Goal: Complete application form

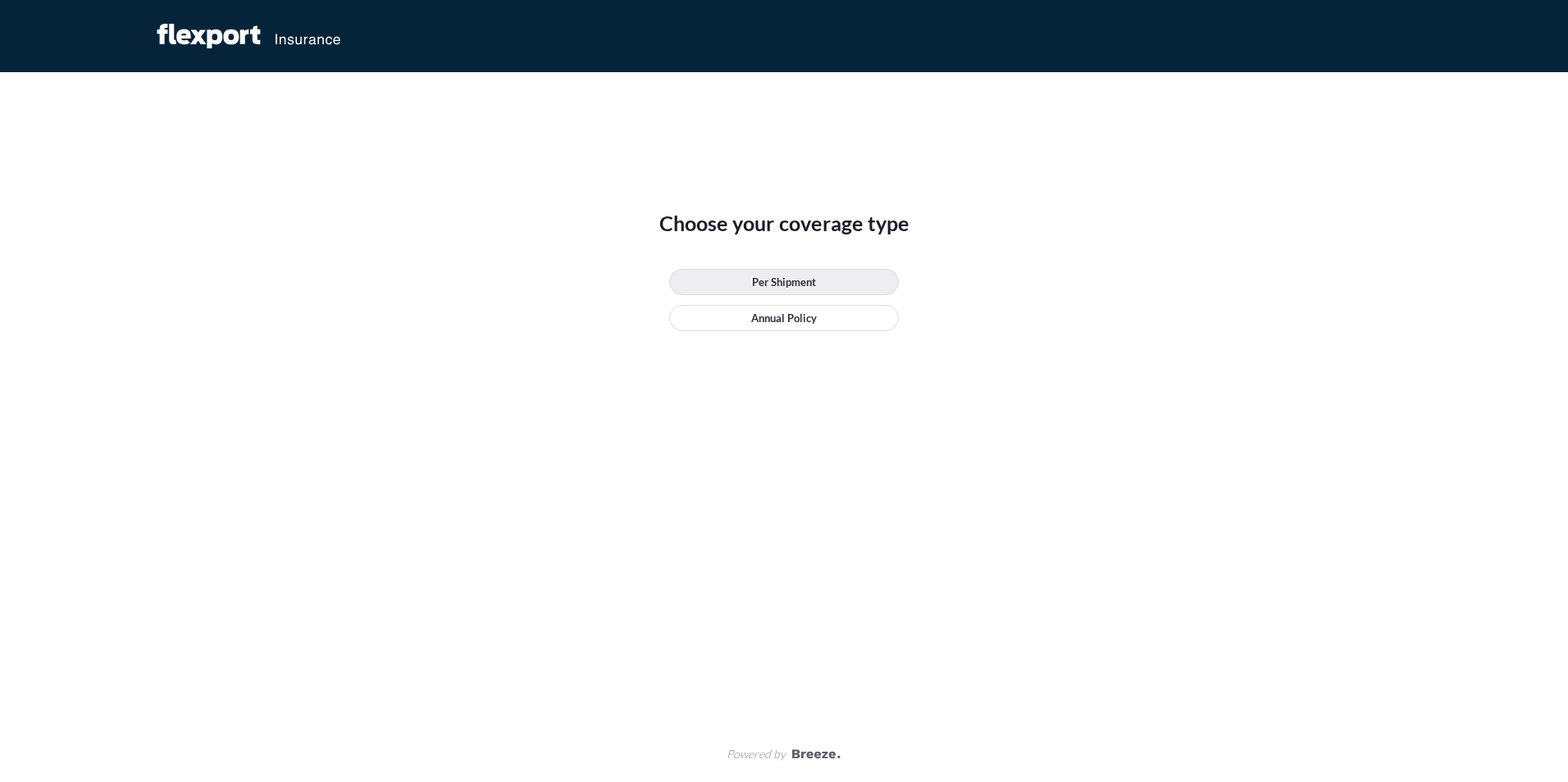
click at [826, 285] on link "Per Shipment" at bounding box center [784, 282] width 229 height 26
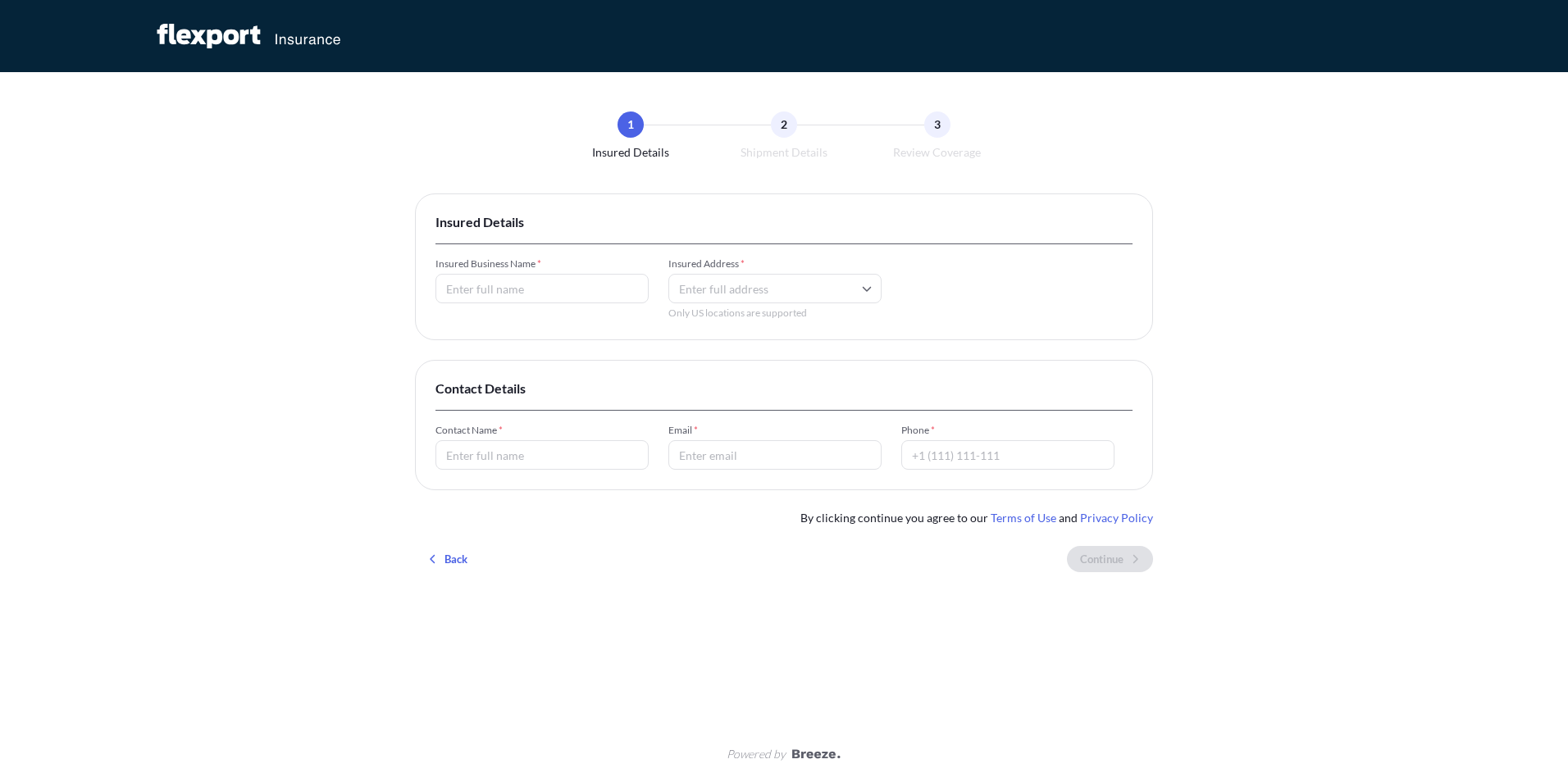
click at [564, 285] on input "Insured Business Name *" at bounding box center [542, 289] width 213 height 30
click at [753, 290] on input "Insured Address *" at bounding box center [775, 289] width 213 height 30
click at [579, 363] on div "Contact Details Contact Name * Email * Phone *" at bounding box center [784, 425] width 738 height 130
click at [790, 118] on div "2" at bounding box center [784, 125] width 26 height 26
click at [535, 287] on input "Insured Business Name *" at bounding box center [542, 289] width 213 height 30
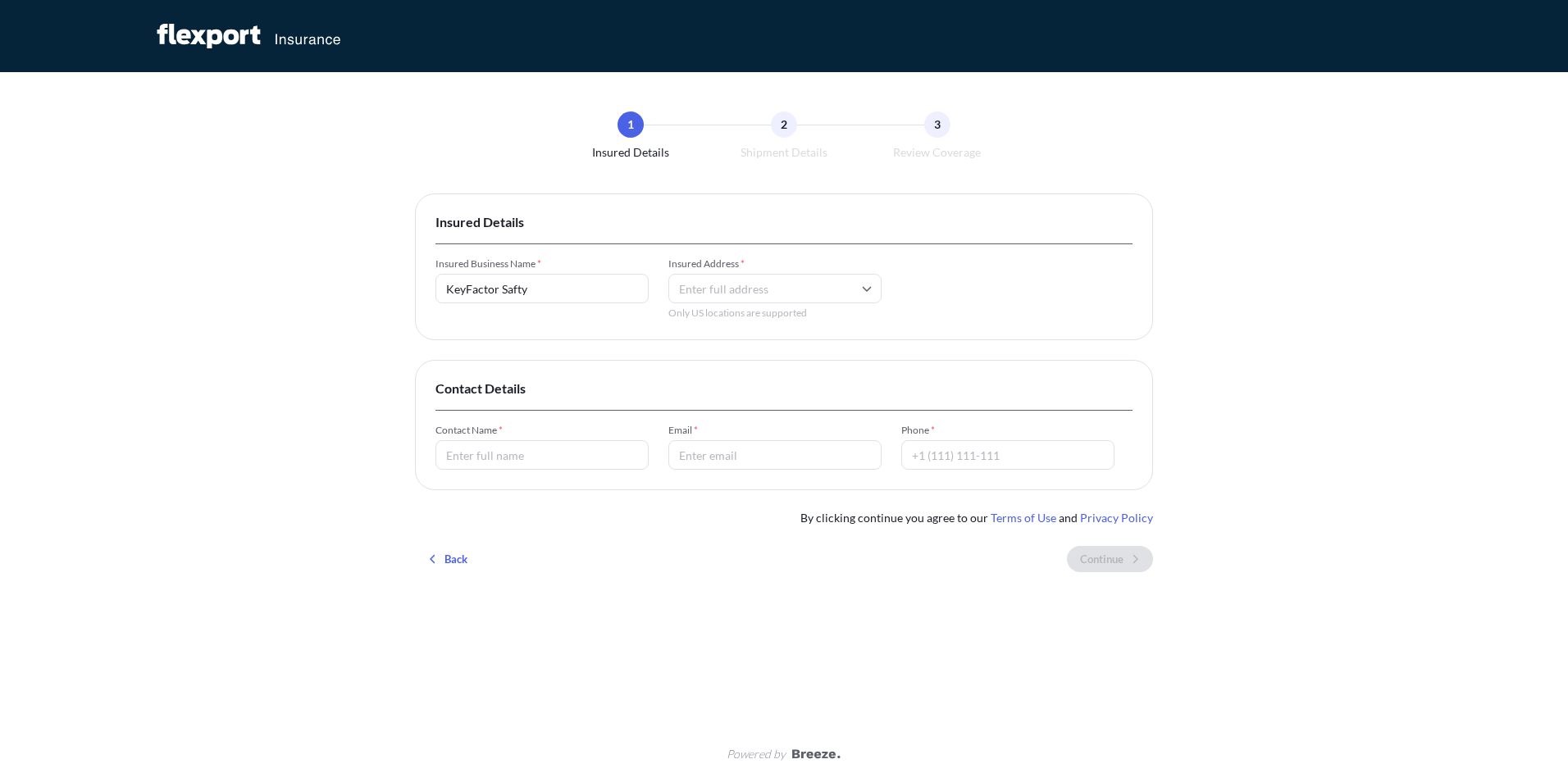
click at [516, 300] on input "KeyFactor Safty" at bounding box center [542, 289] width 213 height 30
type input "KeyFactor Safety"
click at [750, 292] on input "Insured Address *" at bounding box center [775, 289] width 213 height 30
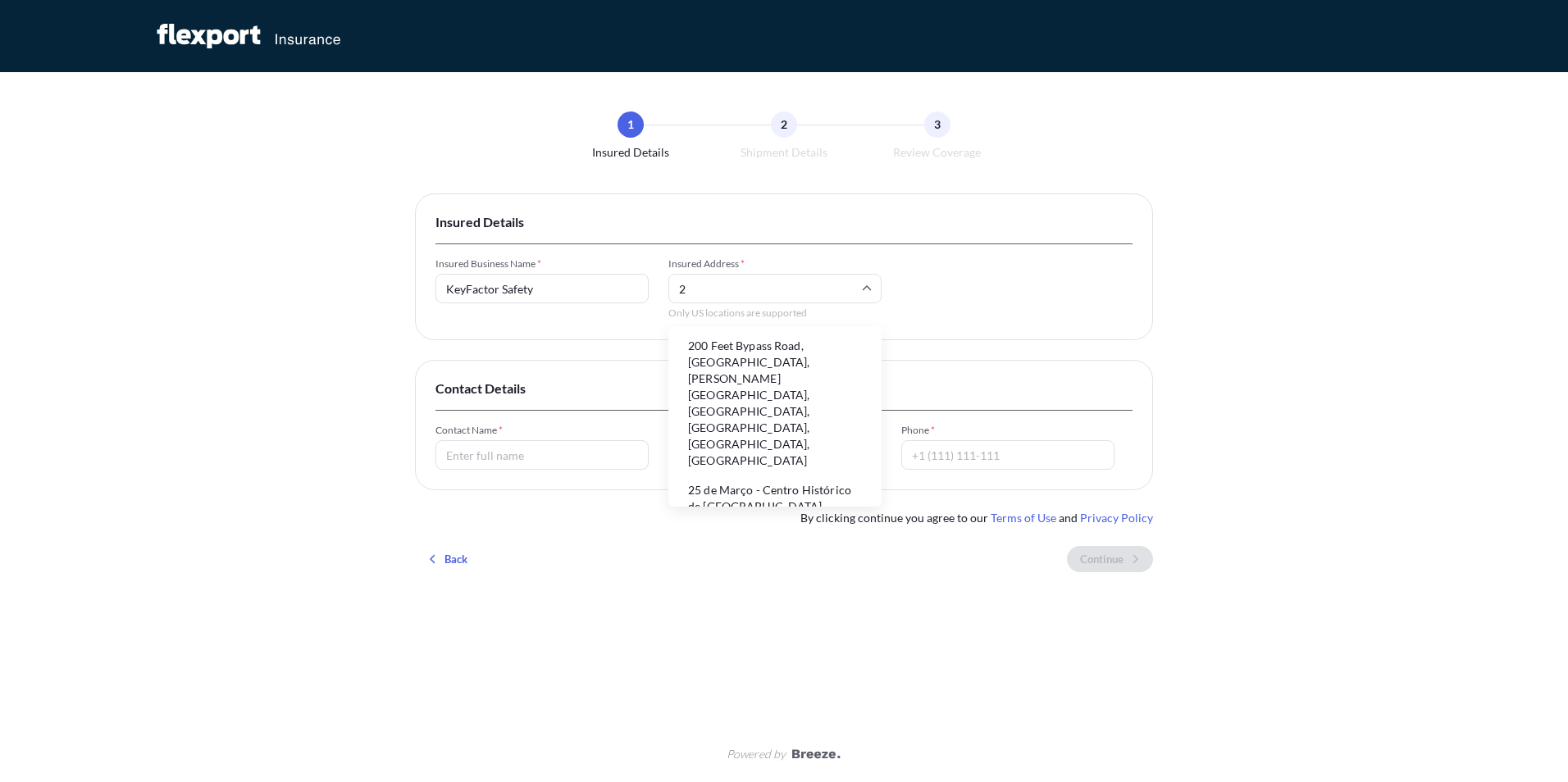
click at [822, 360] on li "200 Feet Bypass Road, [GEOGRAPHIC_DATA], [PERSON_NAME][GEOGRAPHIC_DATA], [GEOGR…" at bounding box center [775, 403] width 200 height 141
type input "200 Feet Bypass Road, [GEOGRAPHIC_DATA], [PERSON_NAME][GEOGRAPHIC_DATA], [GEOGR…"
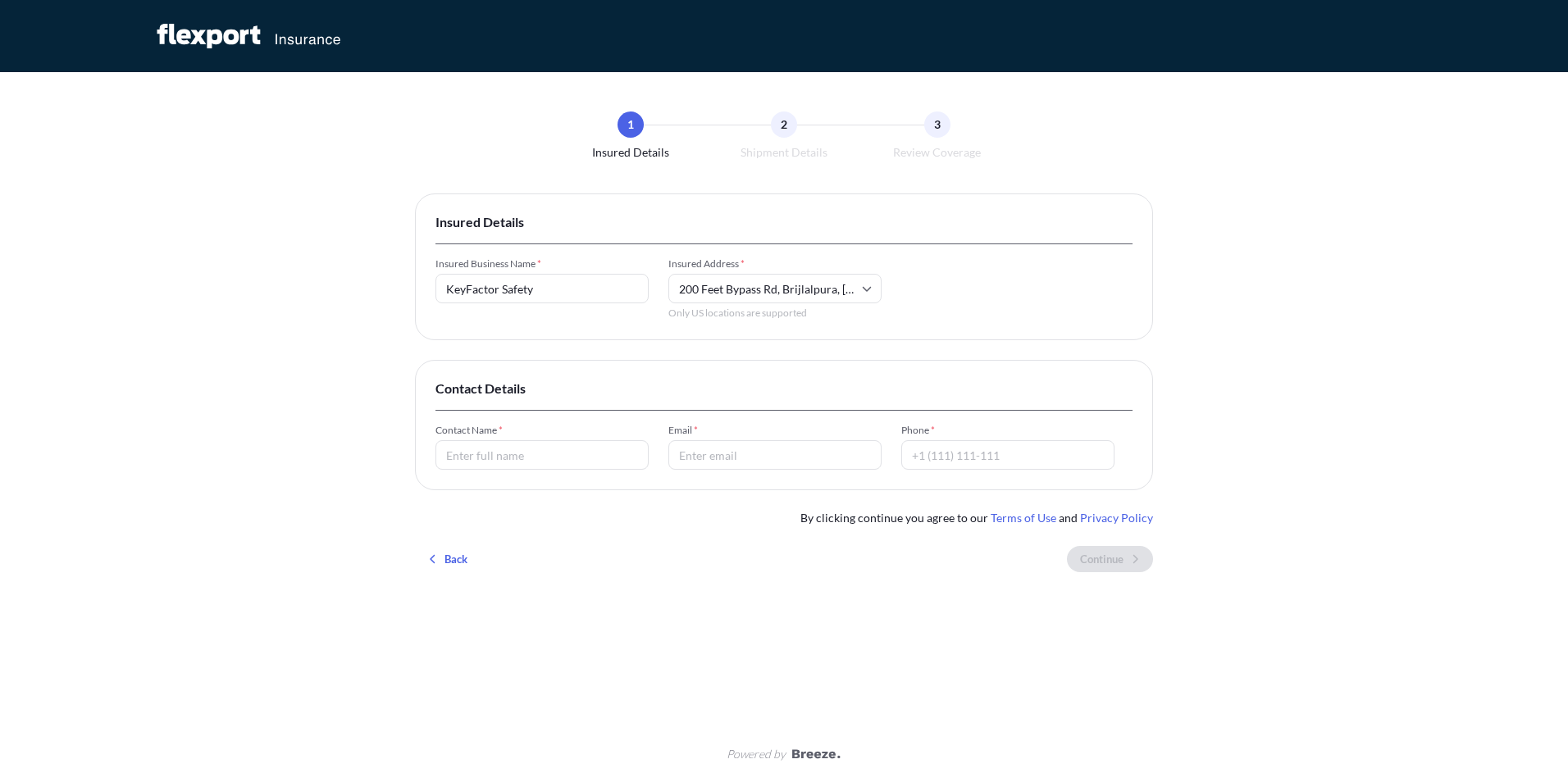
click at [583, 457] on input "Contact Name *" at bounding box center [542, 455] width 213 height 30
type input "Visa Tou"
click at [713, 453] on input "Email *" at bounding box center [775, 455] width 213 height 30
click at [602, 549] on div "Insured Details Insured Business Name * KeyFactor Safety Insured Address * 200 …" at bounding box center [784, 389] width 738 height 392
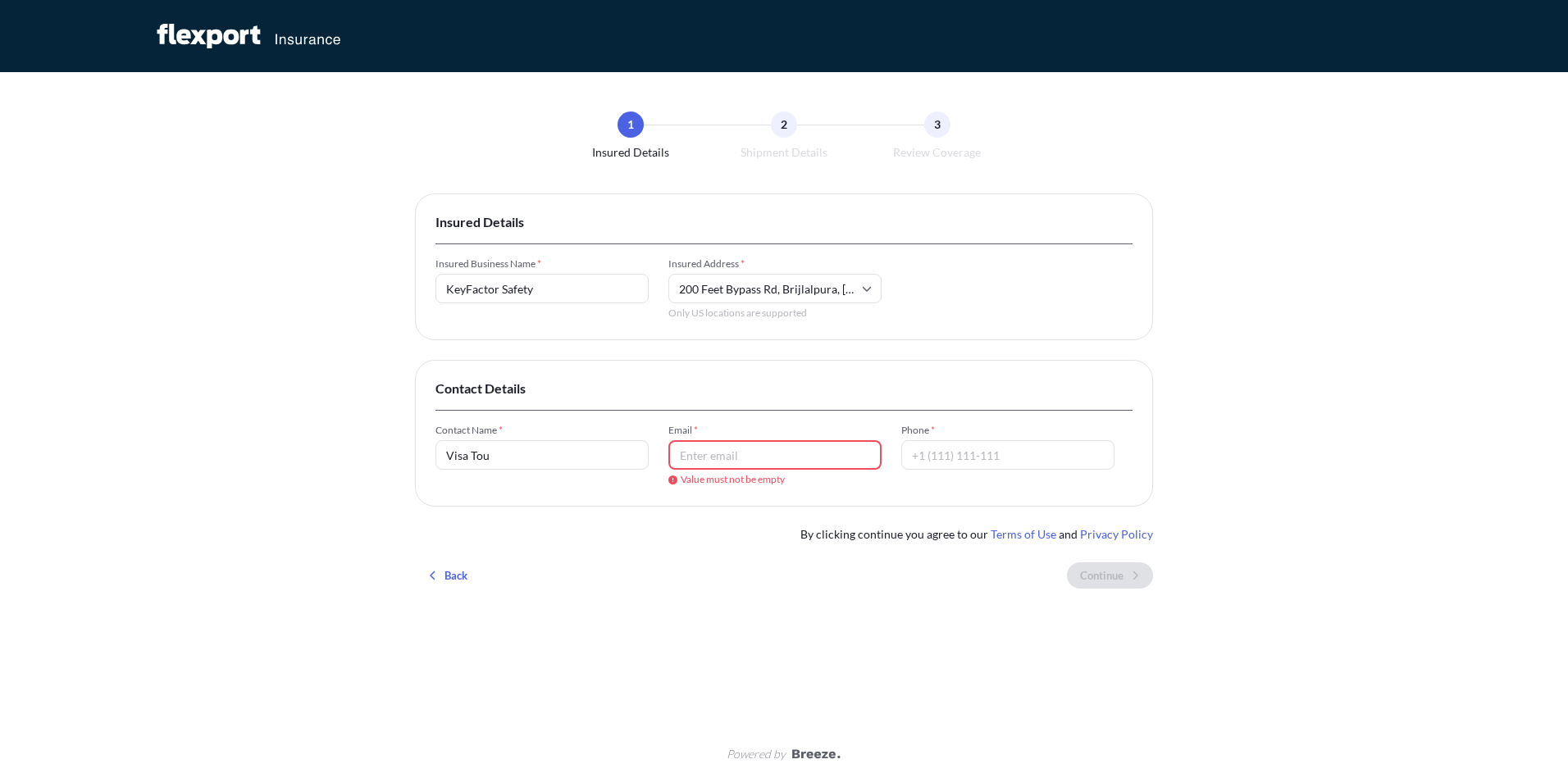
click at [755, 453] on input "Email *" at bounding box center [775, 455] width 213 height 30
type input "[EMAIL_ADDRESS][DOMAIN_NAME]"
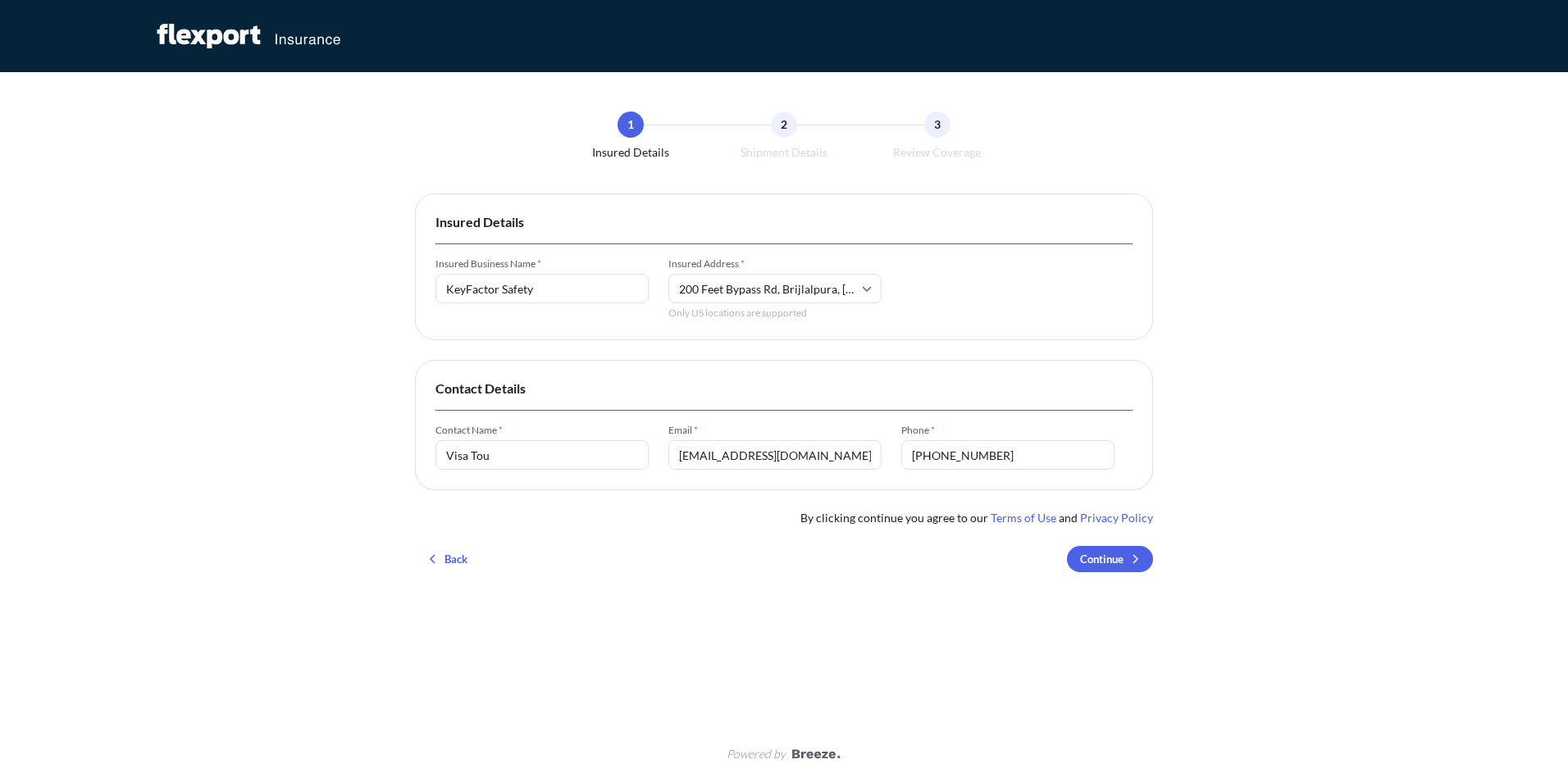
type input "[PHONE_NUMBER]"
click at [961, 633] on div "1 Insured Details 2 Shipment Details 3 Review Coverage Insured Details Insured …" at bounding box center [784, 398] width 738 height 654
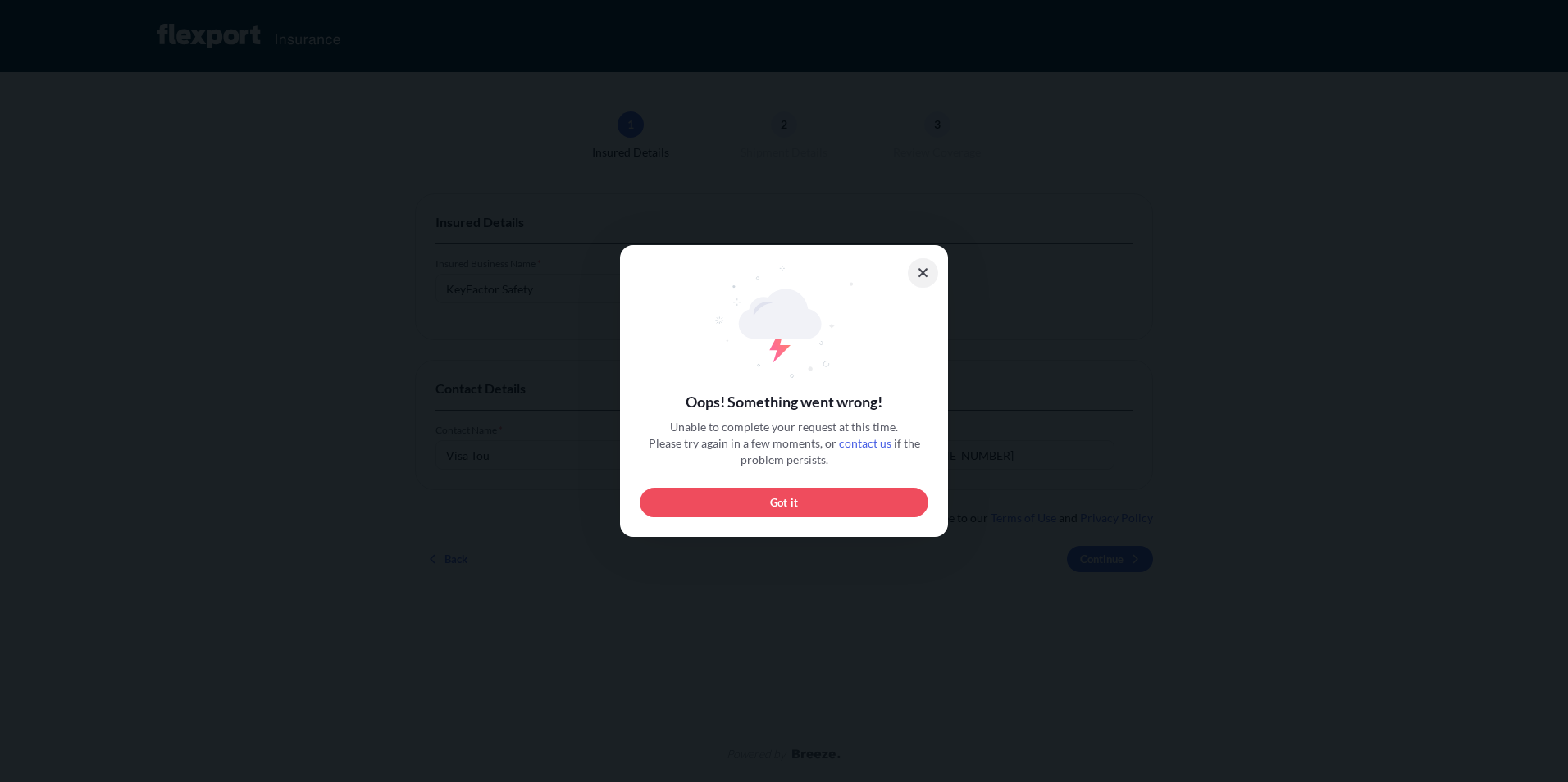
click at [928, 270] on button at bounding box center [923, 273] width 31 height 30
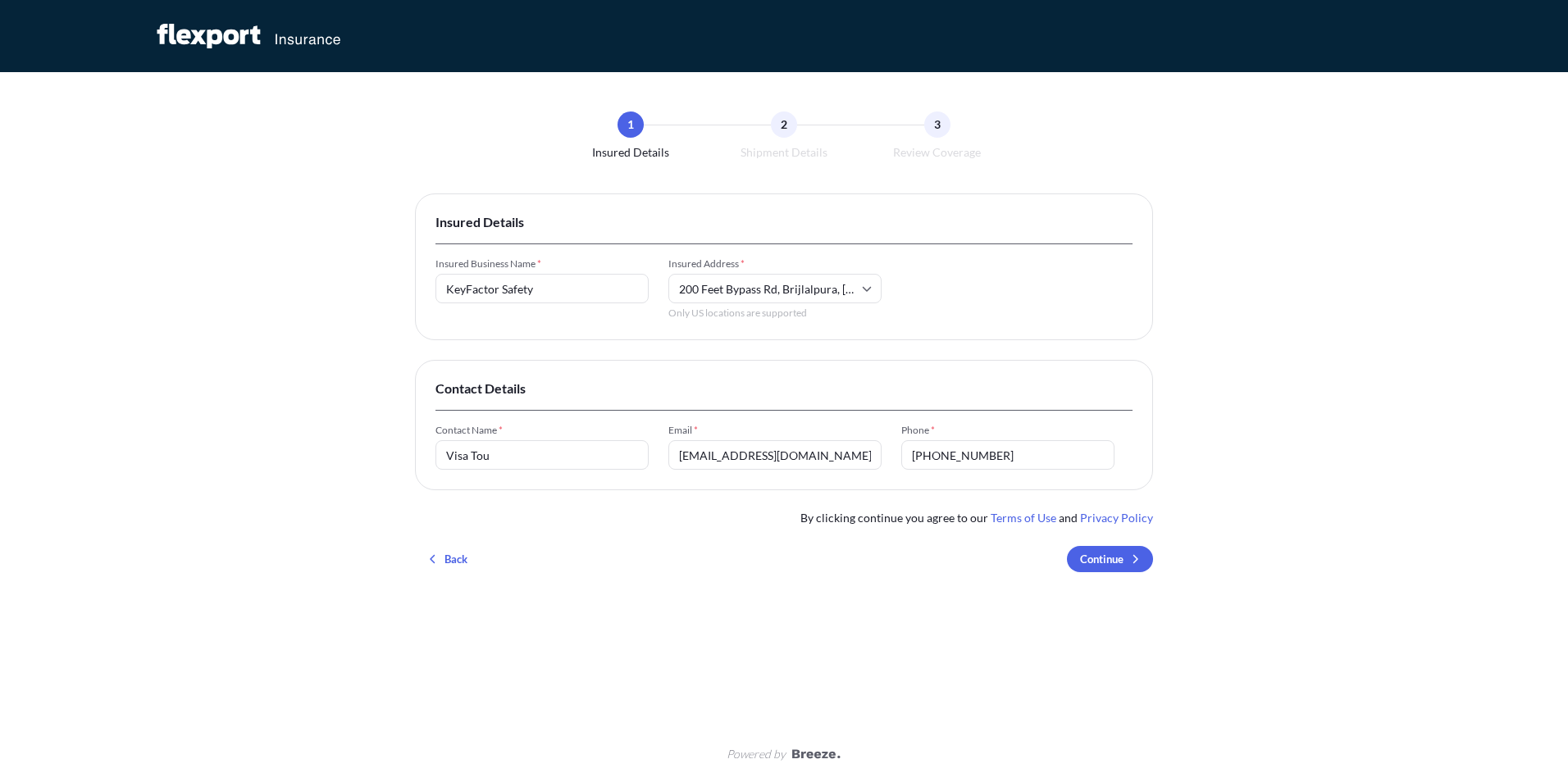
drag, startPoint x: 1019, startPoint y: 447, endPoint x: 846, endPoint y: 451, distance: 173.0
click at [846, 451] on div "Contact Name * Visa Tou Email * [EMAIL_ADDRESS][DOMAIN_NAME] Phone * [PHONE_NUM…" at bounding box center [784, 447] width 697 height 46
type input "+1554253"
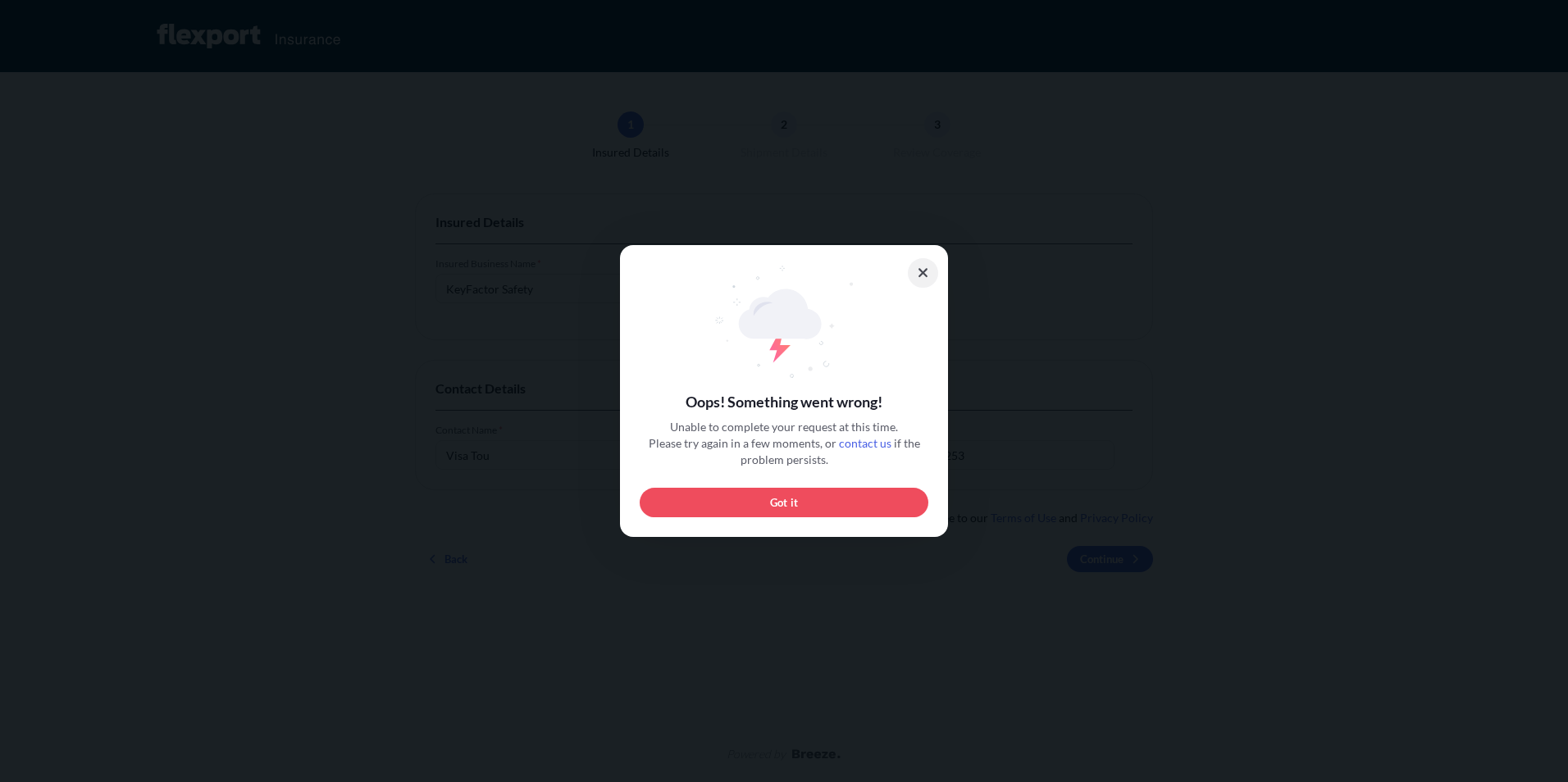
click at [921, 275] on icon at bounding box center [923, 272] width 9 height 9
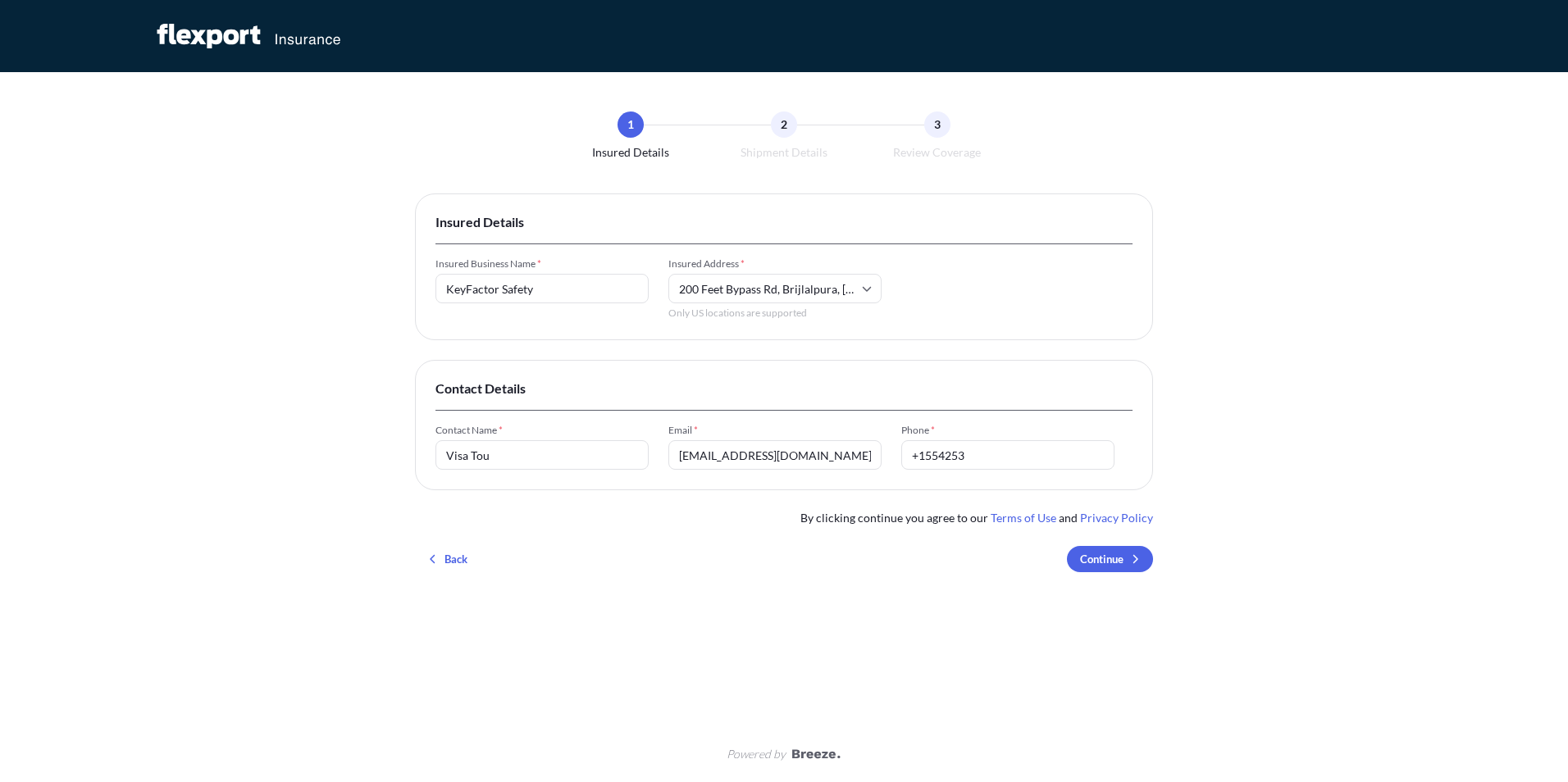
click at [466, 460] on input "Visa Tou" at bounding box center [542, 455] width 213 height 30
drag, startPoint x: 453, startPoint y: 460, endPoint x: 444, endPoint y: 458, distance: 9.2
click at [444, 458] on input "Visa Tou" at bounding box center [542, 455] width 213 height 30
drag, startPoint x: 451, startPoint y: 457, endPoint x: 442, endPoint y: 456, distance: 9.1
click at [442, 456] on input "/[PERSON_NAME]" at bounding box center [542, 455] width 213 height 30
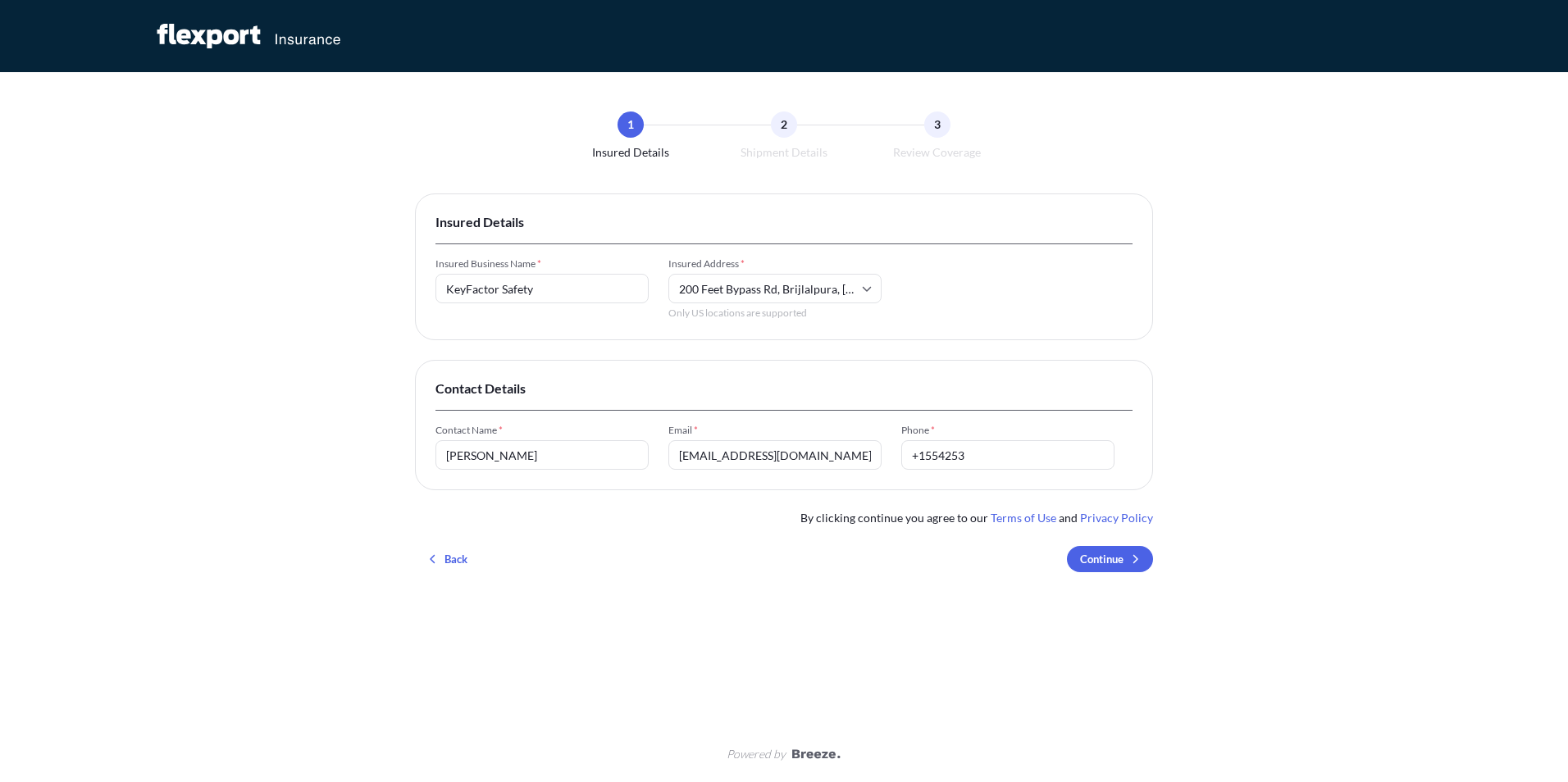
type input "[PERSON_NAME]"
click at [584, 555] on div "Back Continue" at bounding box center [784, 559] width 738 height 26
click at [805, 294] on input "200 Feet Bypass Rd, Brijlalpura, [GEOGRAPHIC_DATA], [GEOGRAPHIC_DATA], [GEOGRAP…" at bounding box center [775, 289] width 213 height 30
click at [805, 295] on input "200 Feet Bypass Rd, Brijlalpura, [GEOGRAPHIC_DATA], [GEOGRAPHIC_DATA], [GEOGRAP…" at bounding box center [775, 289] width 213 height 30
click at [811, 295] on input "200 Feet Bypass Rd, Brijlalpura, [GEOGRAPHIC_DATA], [GEOGRAPHIC_DATA], [GEOGRAP…" at bounding box center [775, 289] width 213 height 30
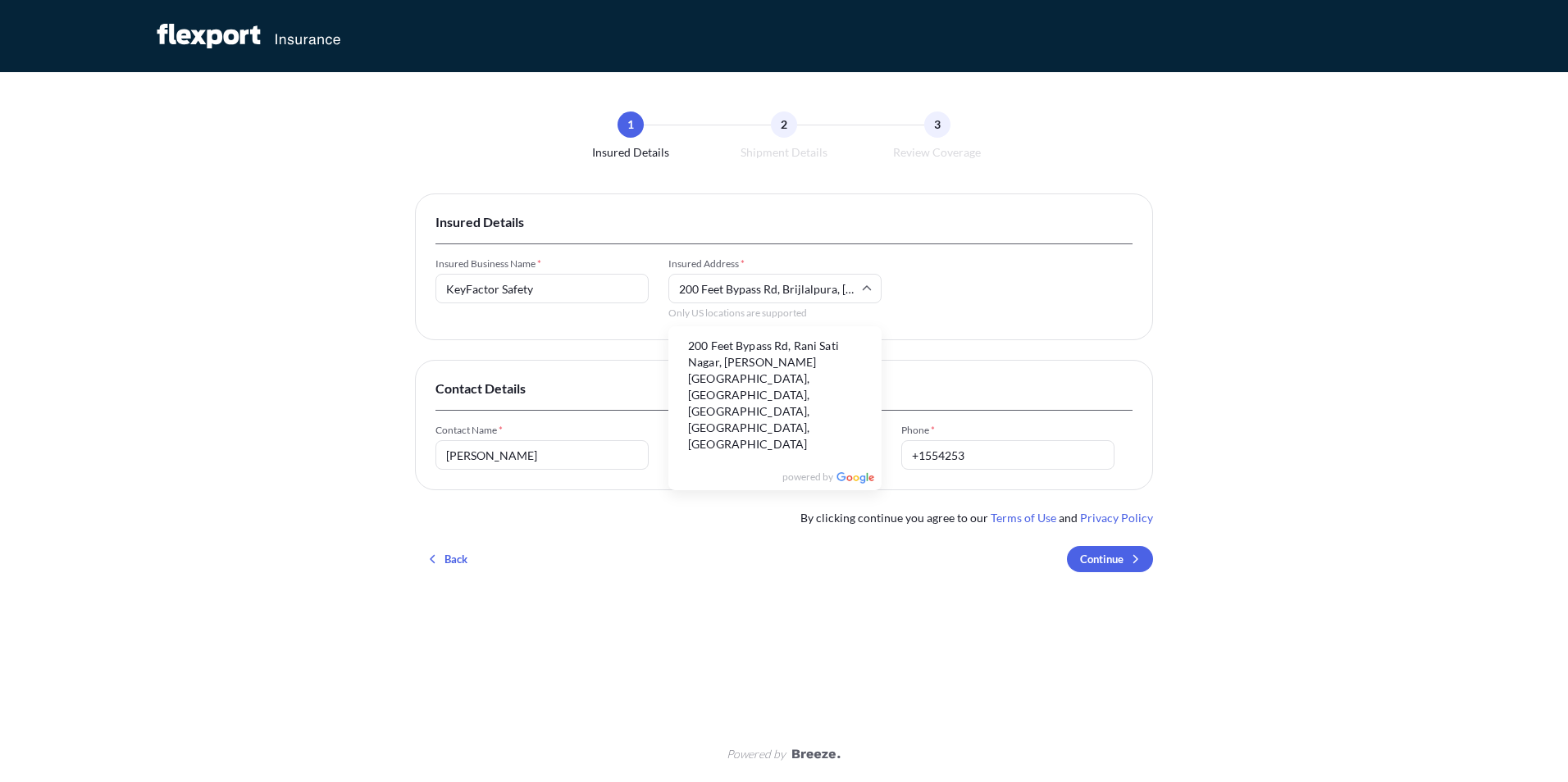
click at [811, 295] on input "200 Feet Bypass Rd, Brijlalpura, [GEOGRAPHIC_DATA], [GEOGRAPHIC_DATA], [GEOGRAP…" at bounding box center [775, 289] width 213 height 30
type input "U"
click at [802, 412] on li "[US_STATE], [GEOGRAPHIC_DATA], [GEOGRAPHIC_DATA]" at bounding box center [775, 441] width 200 height 59
type input "[US_STATE], [GEOGRAPHIC_DATA] 65018, [GEOGRAPHIC_DATA]"
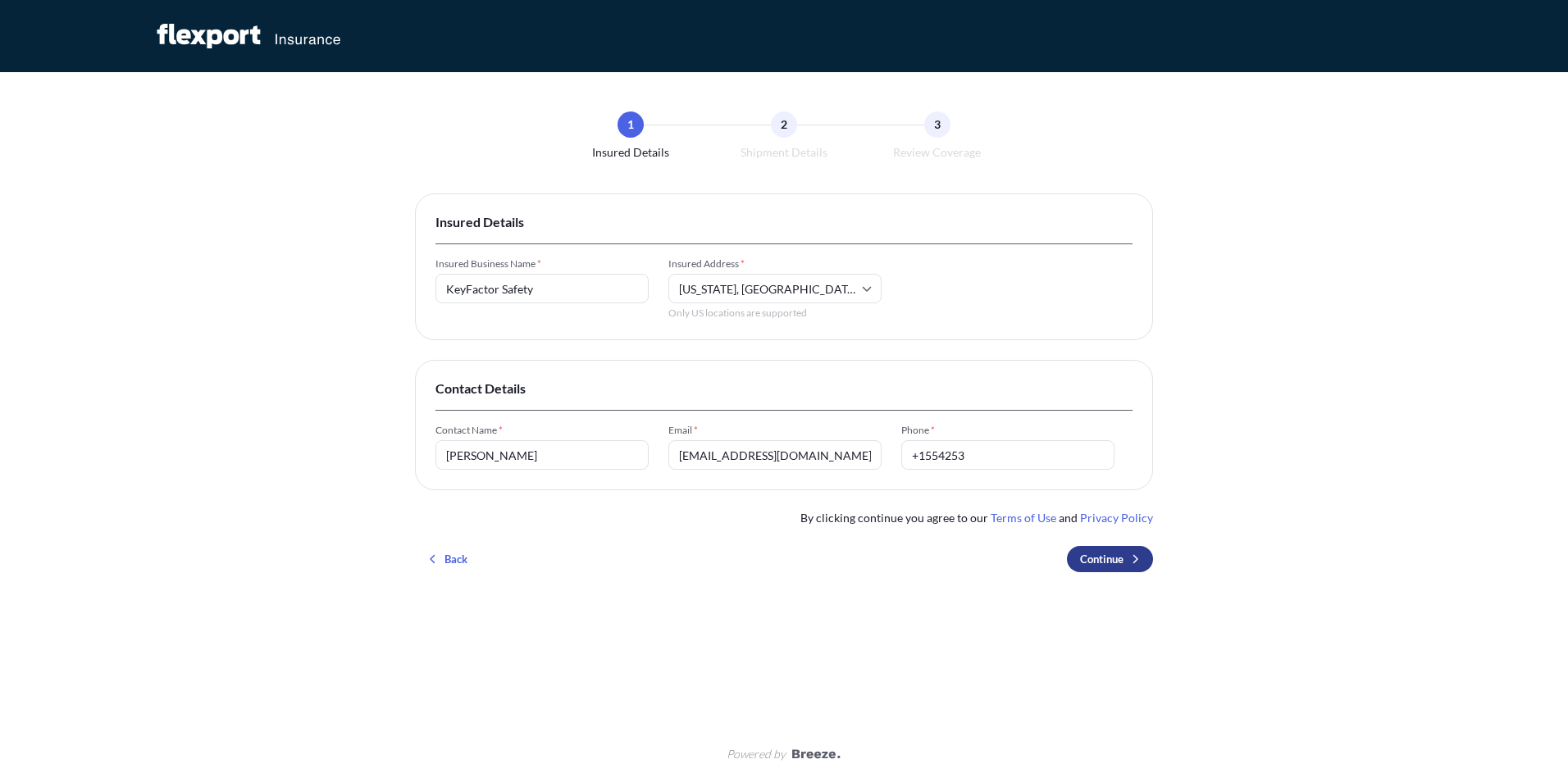
click at [1114, 568] on button "Continue" at bounding box center [1110, 559] width 86 height 26
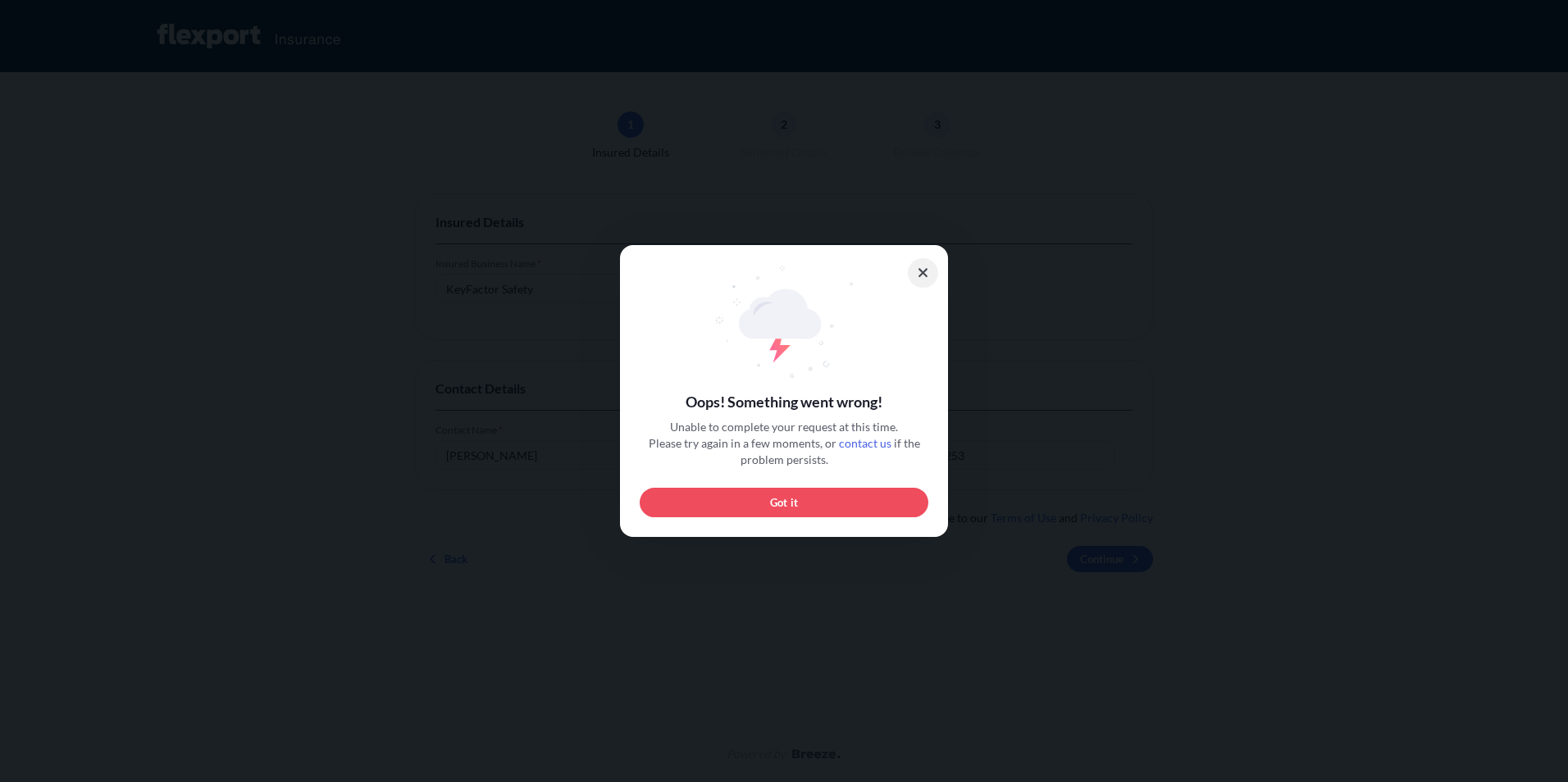
click at [933, 276] on button at bounding box center [923, 273] width 31 height 30
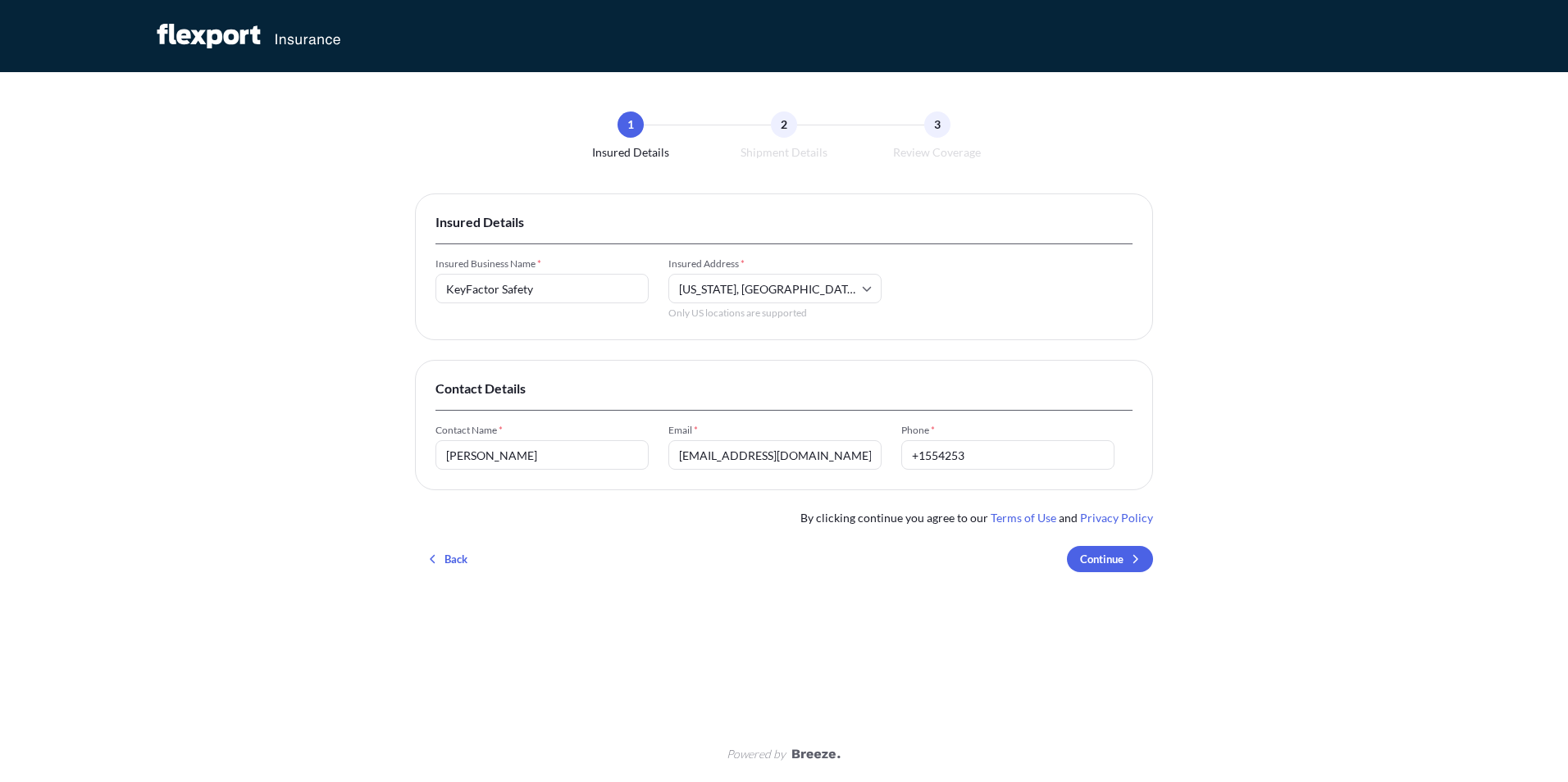
click at [777, 132] on div "2" at bounding box center [784, 125] width 26 height 26
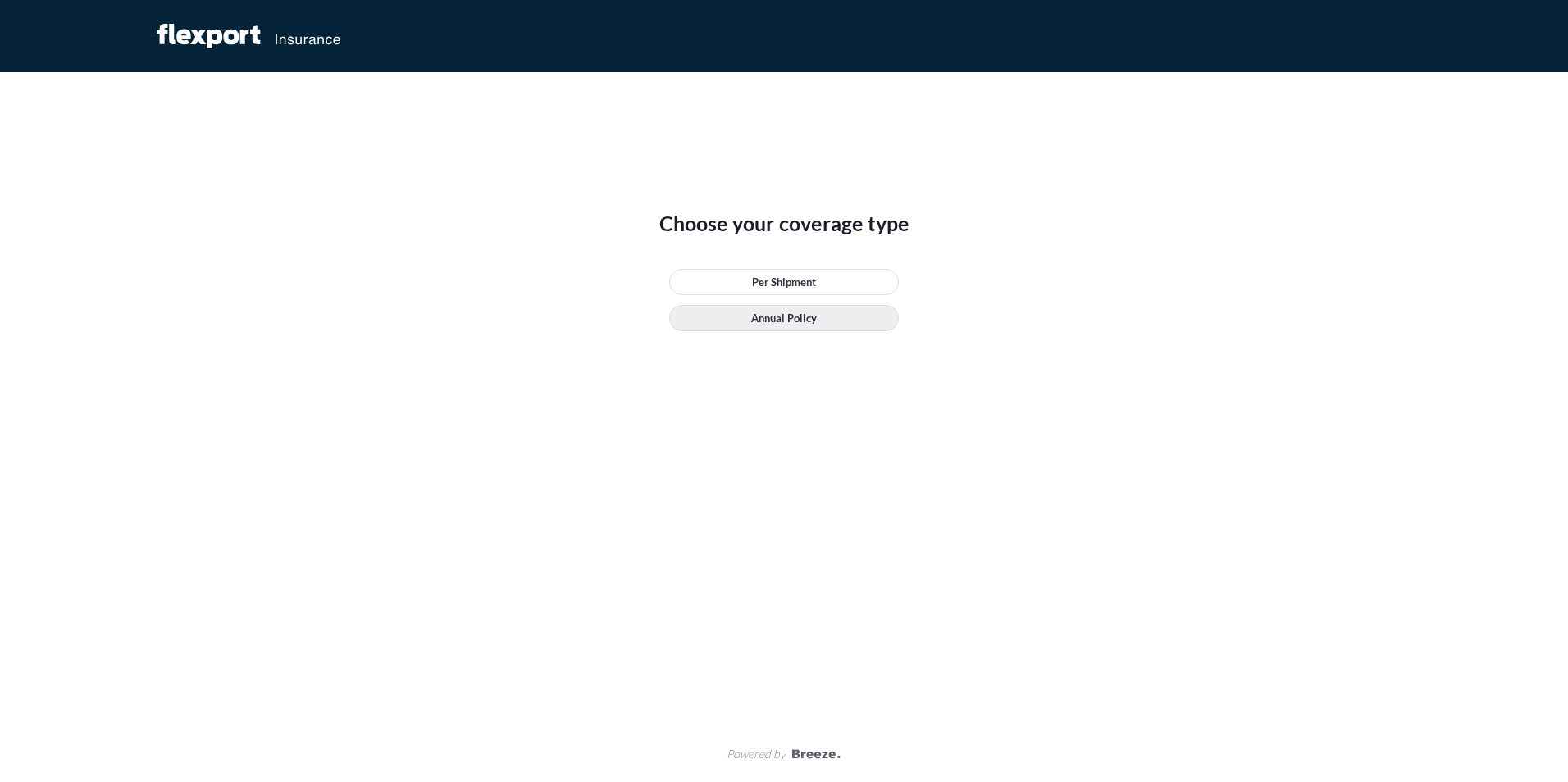
click at [801, 321] on p "Annual Policy" at bounding box center [784, 318] width 66 height 16
